Goal: Check status: Check status

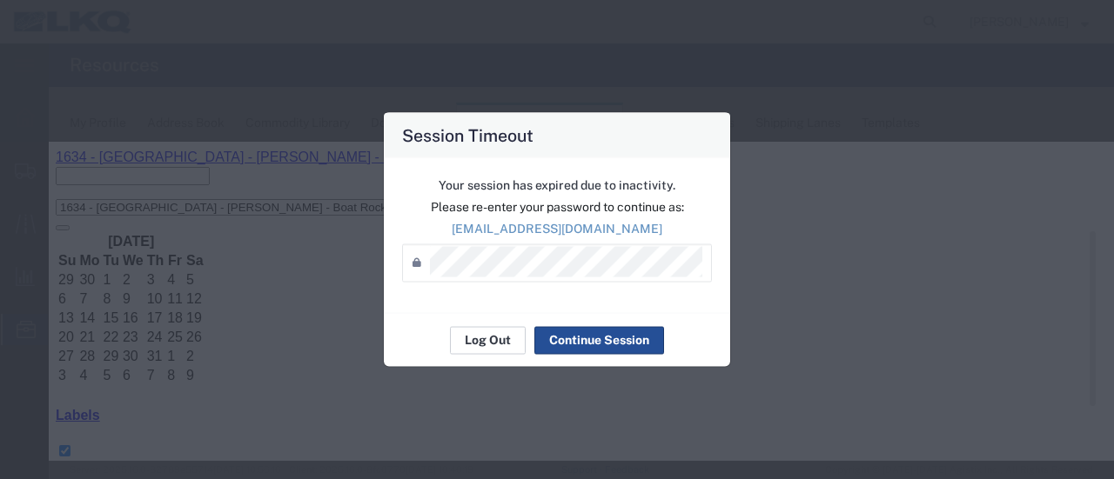
click at [509, 338] on button "Log Out" at bounding box center [488, 340] width 76 height 28
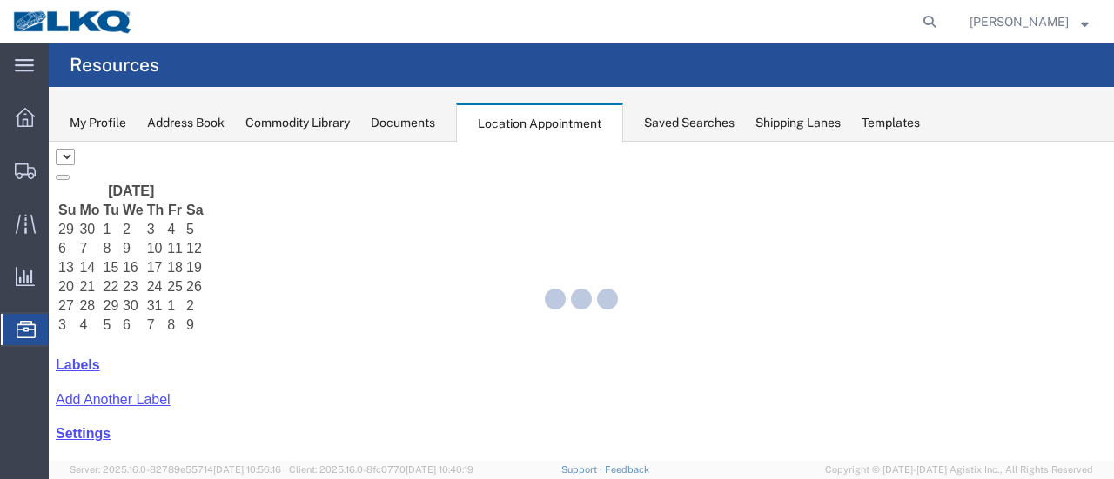
select select "28712"
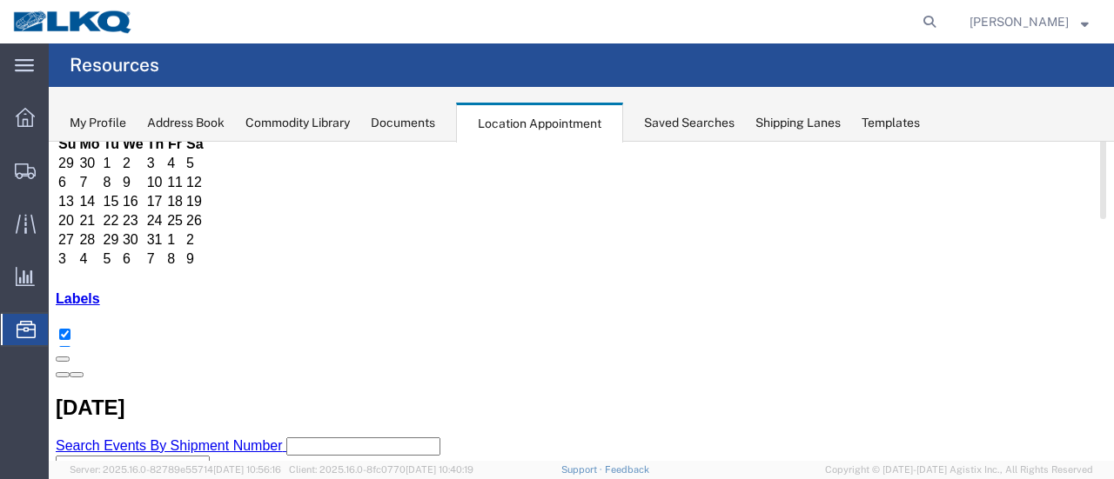
scroll to position [261, 0]
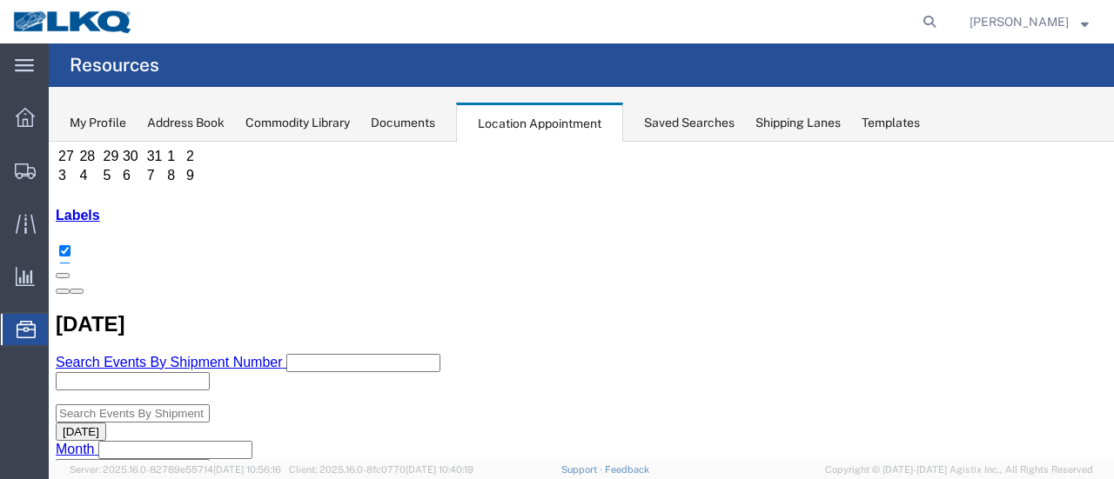
scroll to position [174, 0]
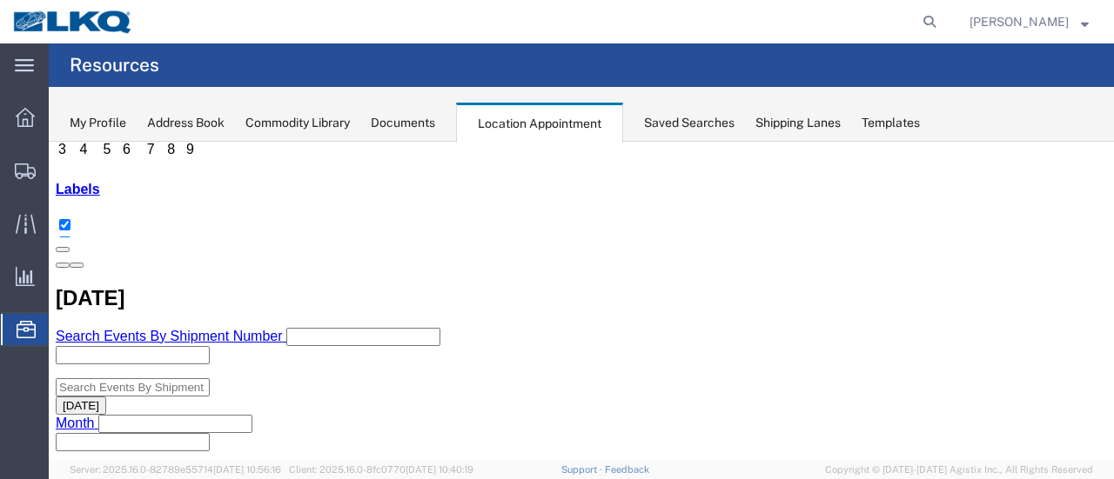
scroll to position [261, 0]
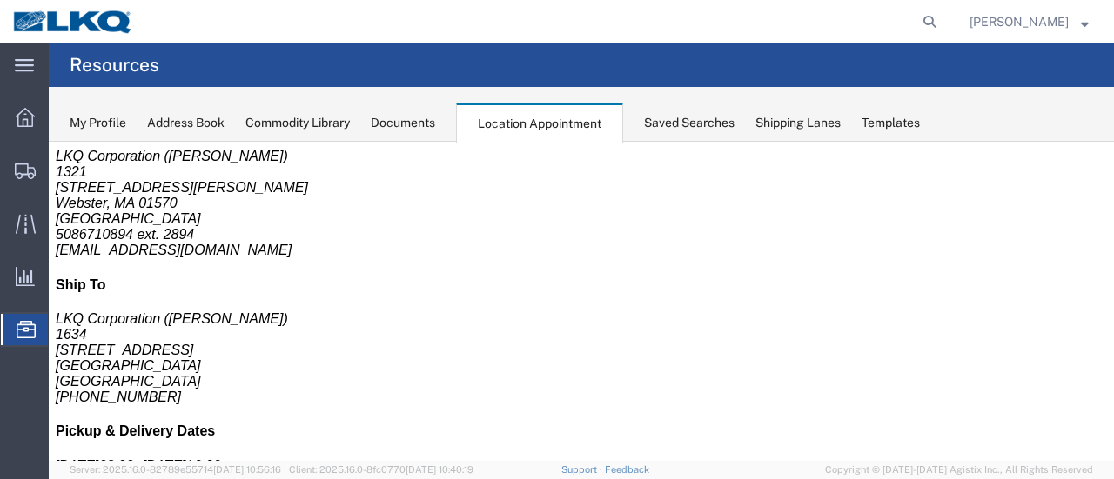
scroll to position [0, 0]
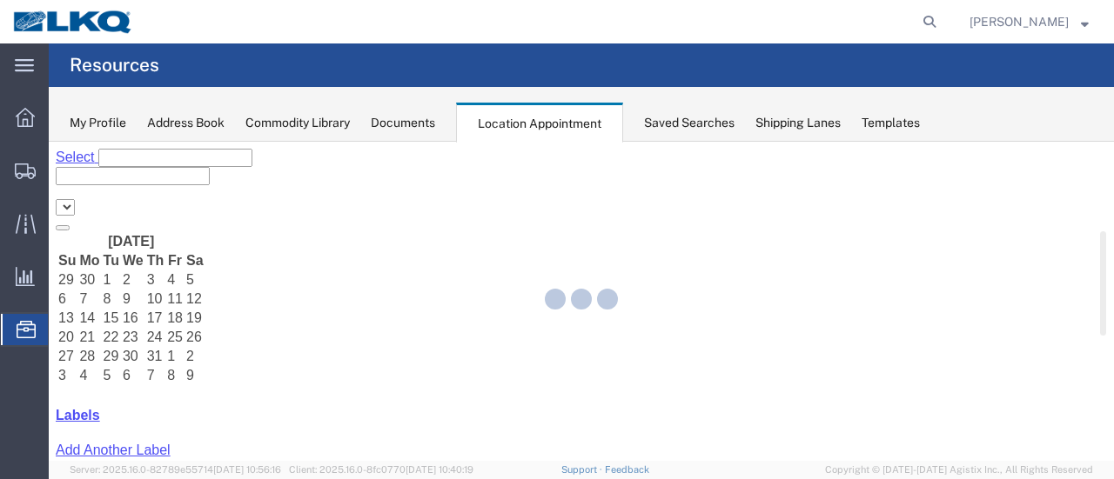
select select "28712"
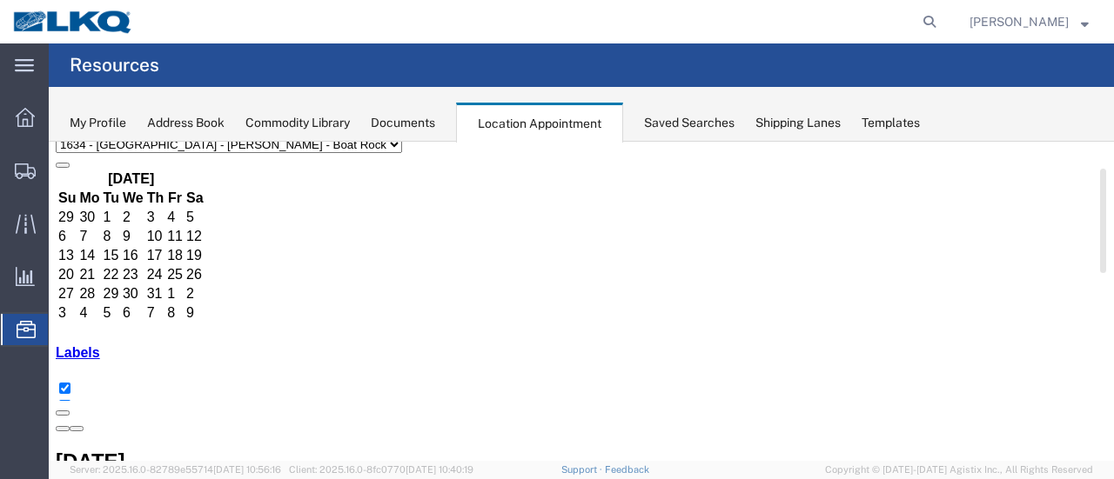
scroll to position [87, 0]
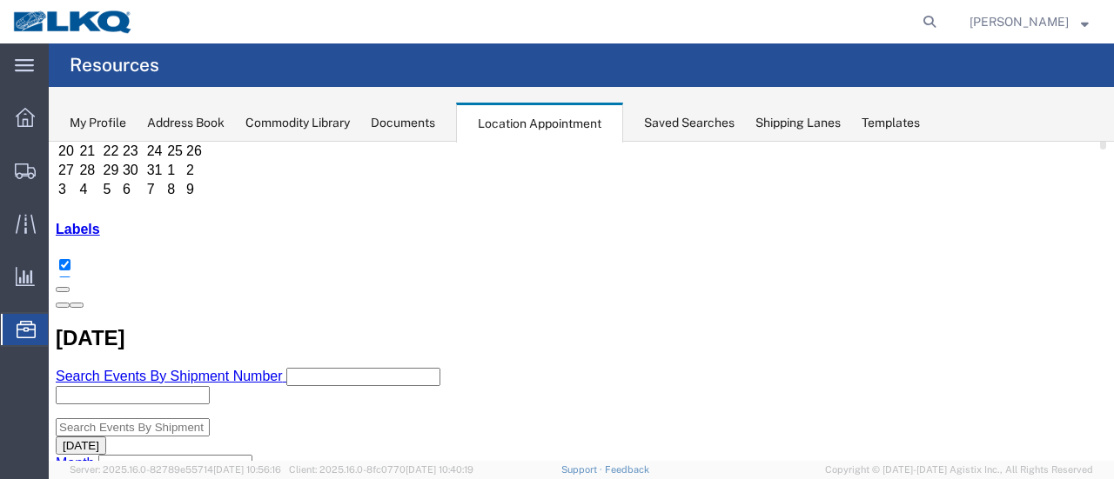
scroll to position [261, 0]
